Goal: Check status: Check status

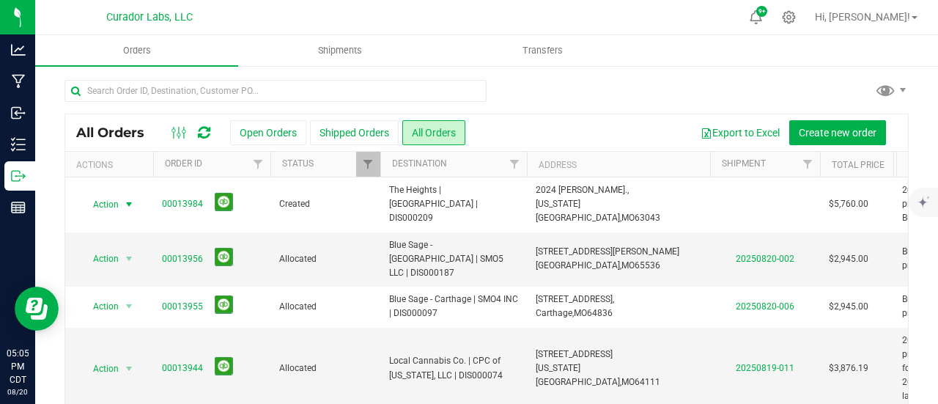
click at [198, 128] on icon at bounding box center [204, 132] width 12 height 15
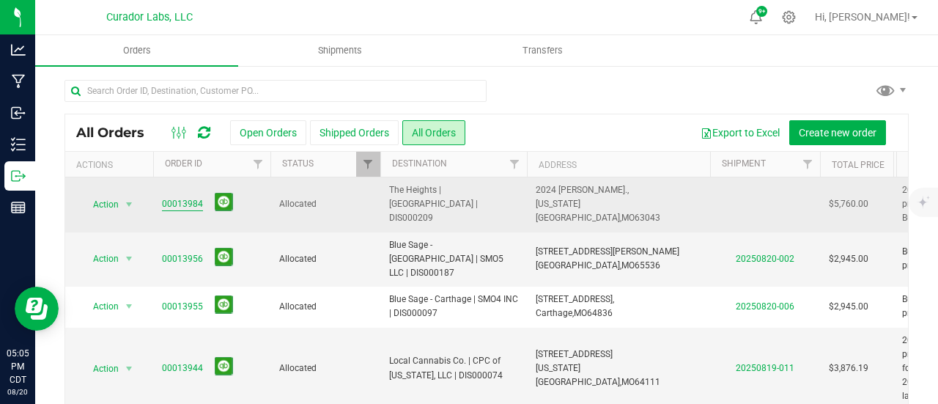
click at [178, 204] on link "00013984" at bounding box center [182, 204] width 41 height 14
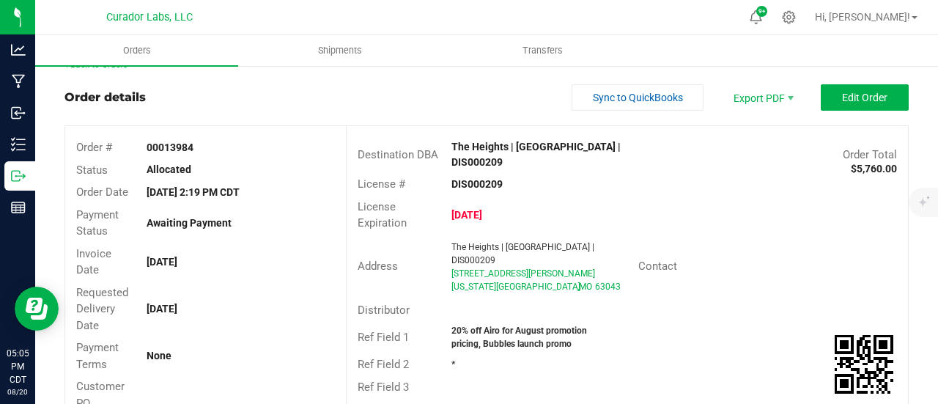
scroll to position [10, 0]
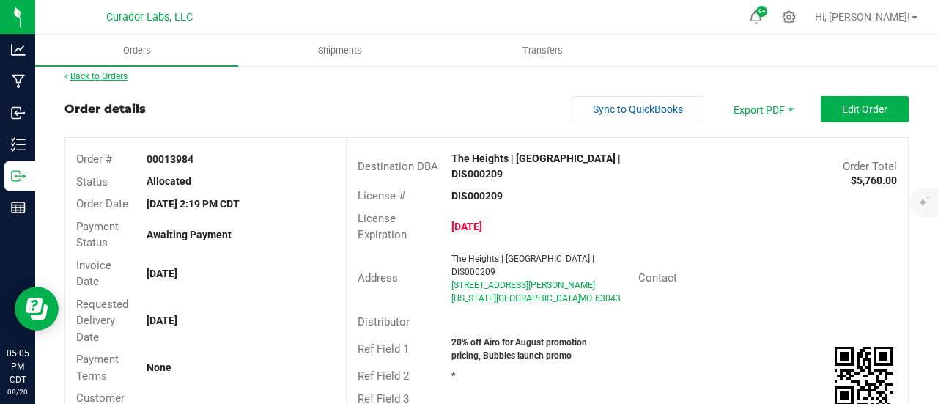
click at [125, 74] on link "Back to Orders" at bounding box center [95, 76] width 63 height 10
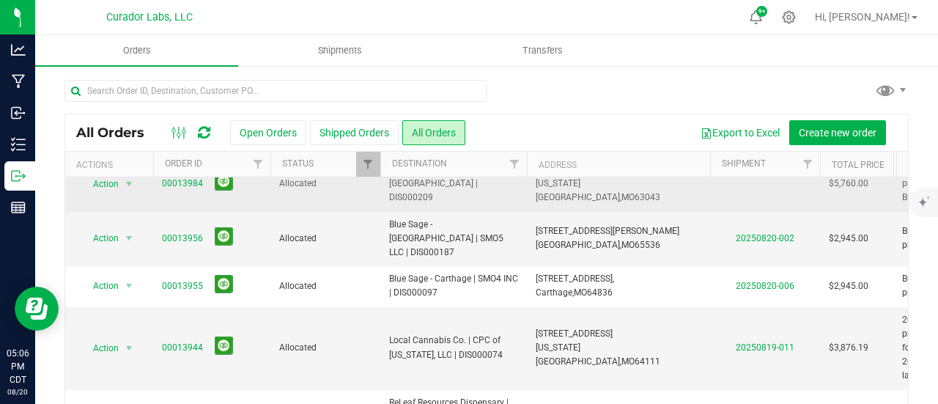
scroll to position [22, 0]
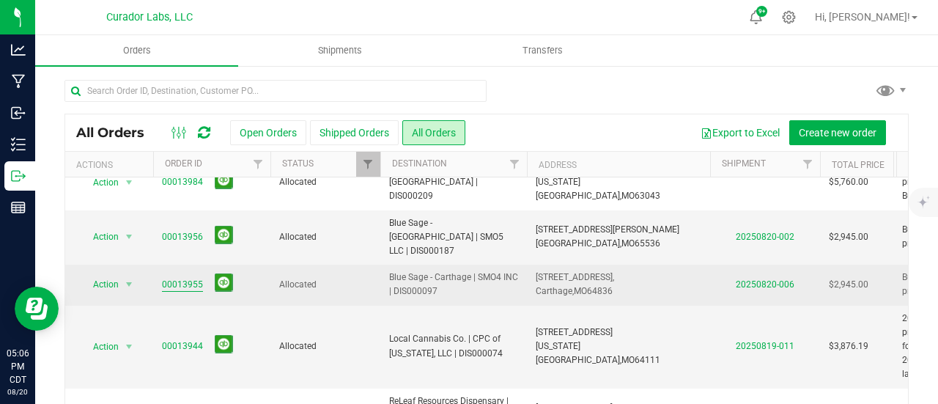
click at [190, 278] on link "00013955" at bounding box center [182, 285] width 41 height 14
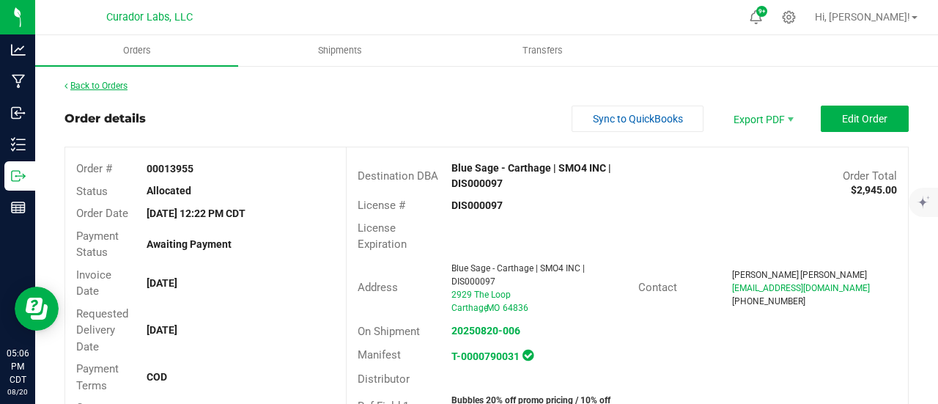
click at [105, 82] on link "Back to Orders" at bounding box center [95, 86] width 63 height 10
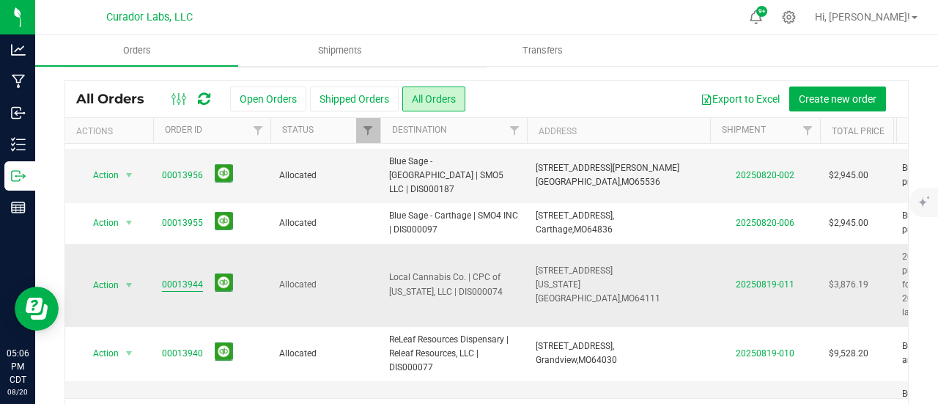
click at [191, 278] on link "00013944" at bounding box center [182, 285] width 41 height 14
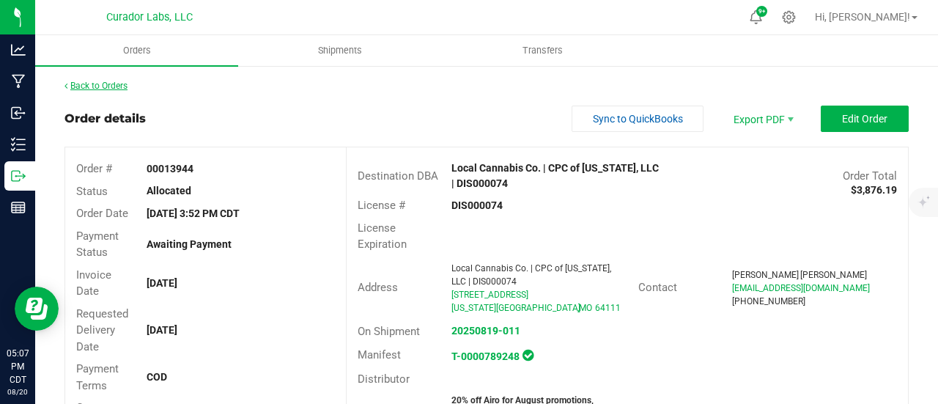
click at [118, 87] on link "Back to Orders" at bounding box center [95, 86] width 63 height 10
